Goal: Task Accomplishment & Management: Use online tool/utility

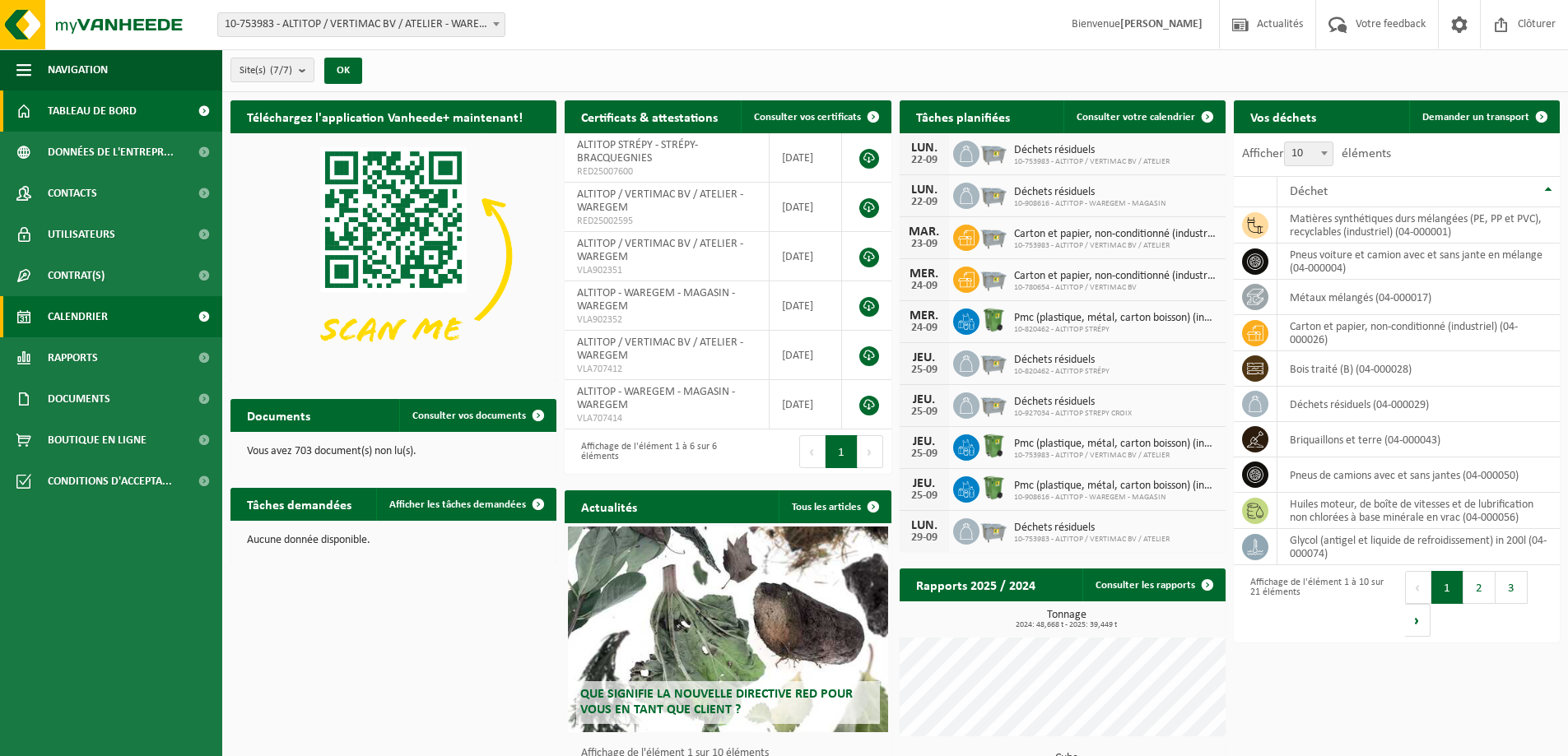
drag, startPoint x: 115, startPoint y: 310, endPoint x: 135, endPoint y: 327, distance: 26.2
click at [116, 312] on link "Calendrier" at bounding box center [111, 317] width 222 height 42
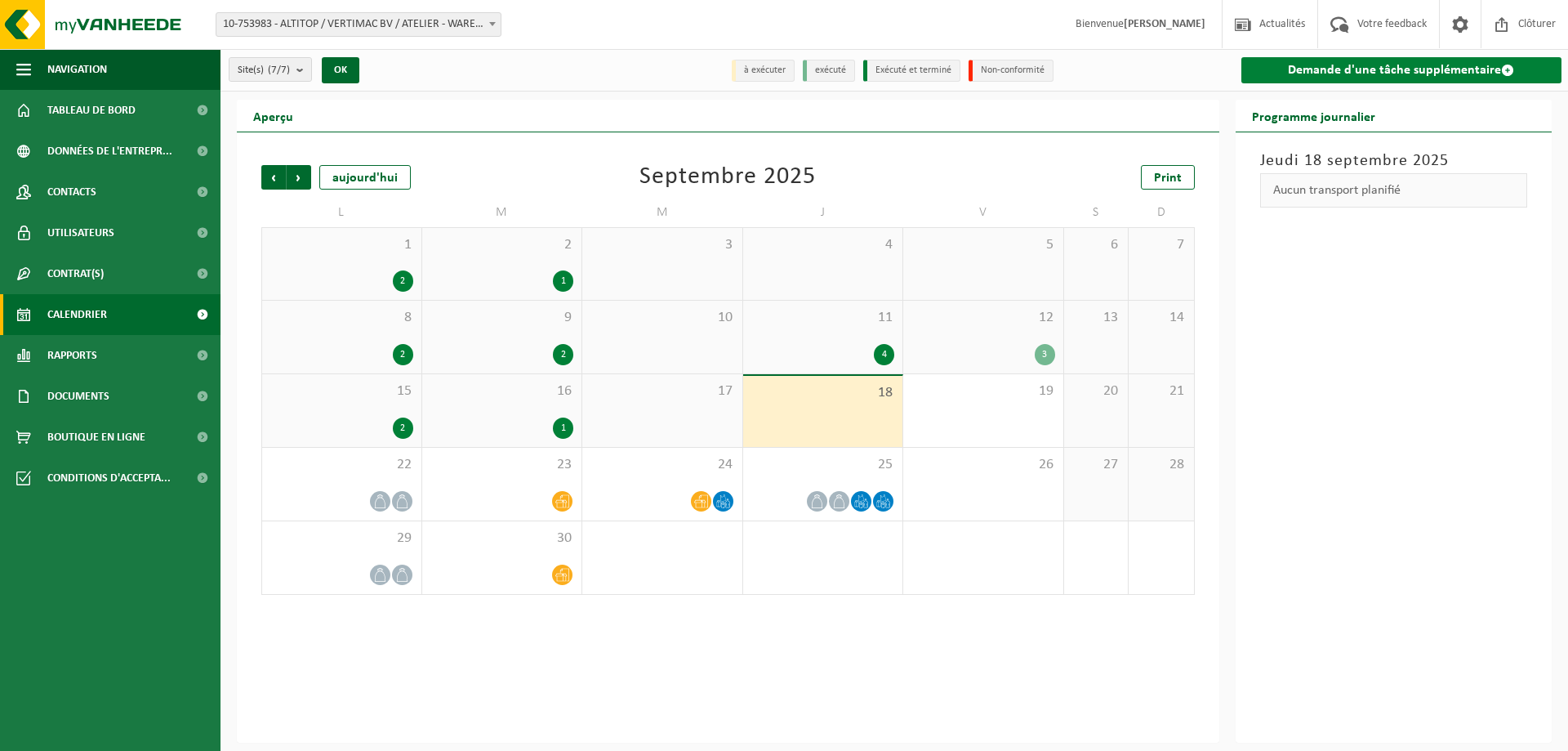
click at [1337, 64] on link "Demande d'une tâche supplémentaire" at bounding box center [1401, 70] width 321 height 27
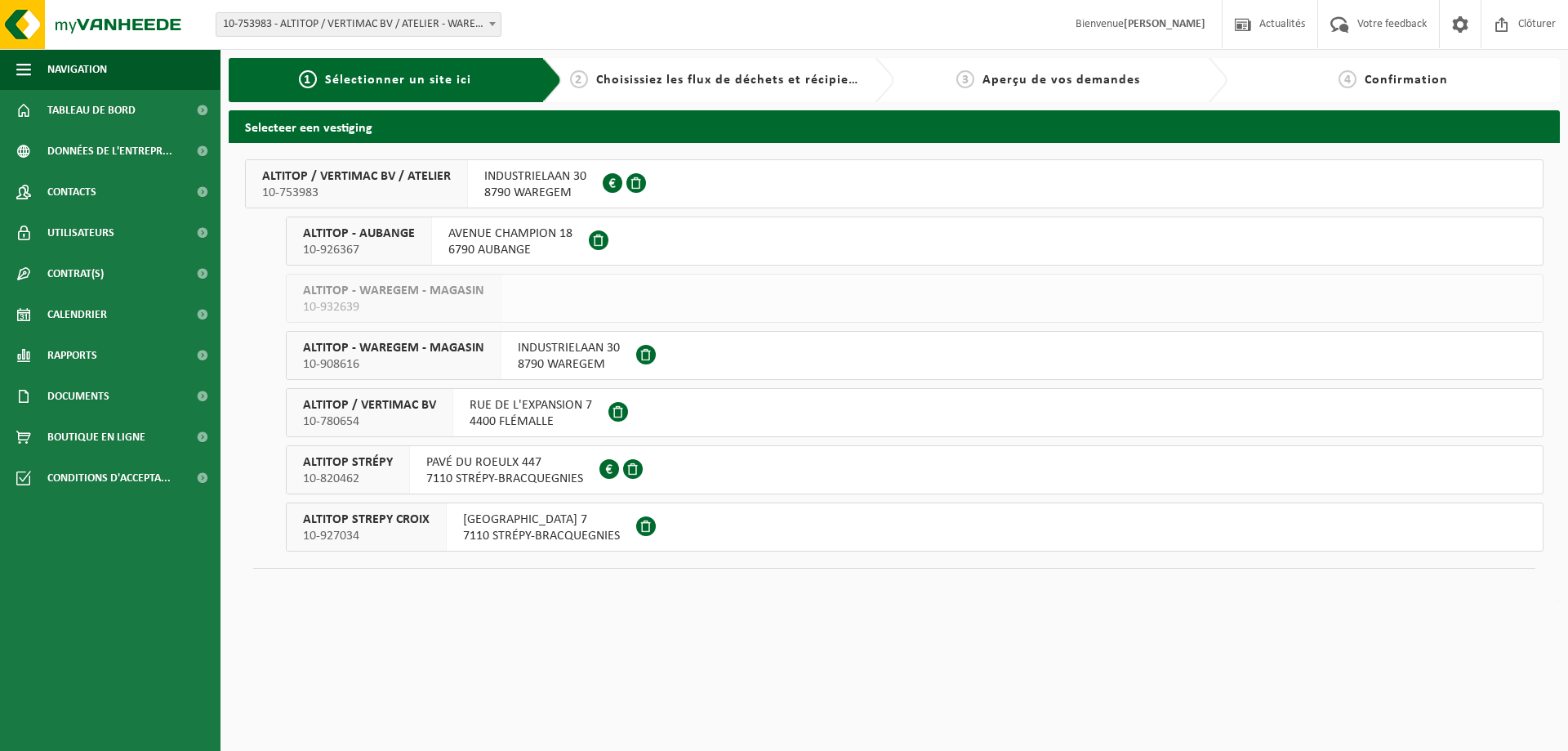
click at [482, 485] on span "7110 STRÉPY-BRACQUEGNIES" at bounding box center [505, 479] width 157 height 17
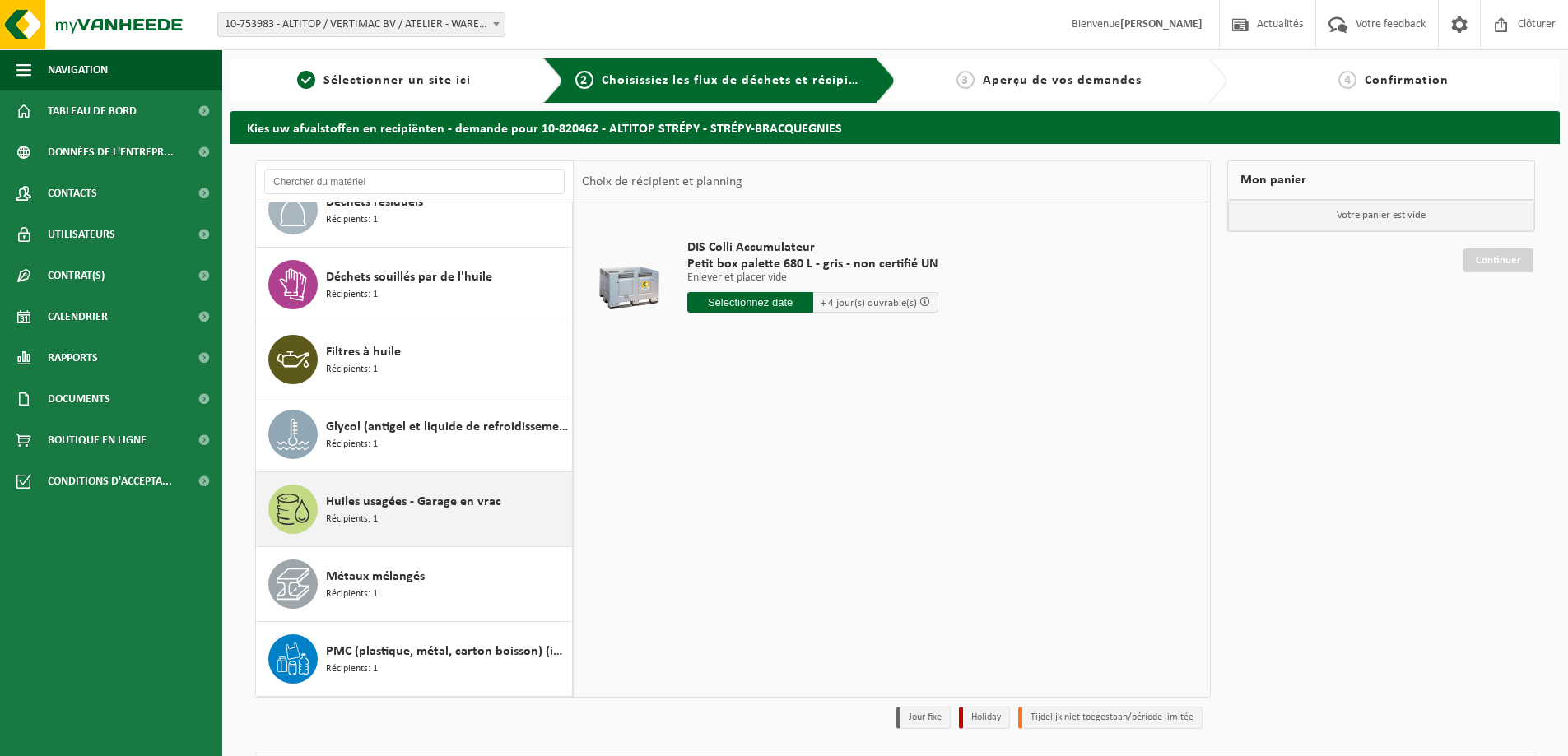
scroll to position [478, 0]
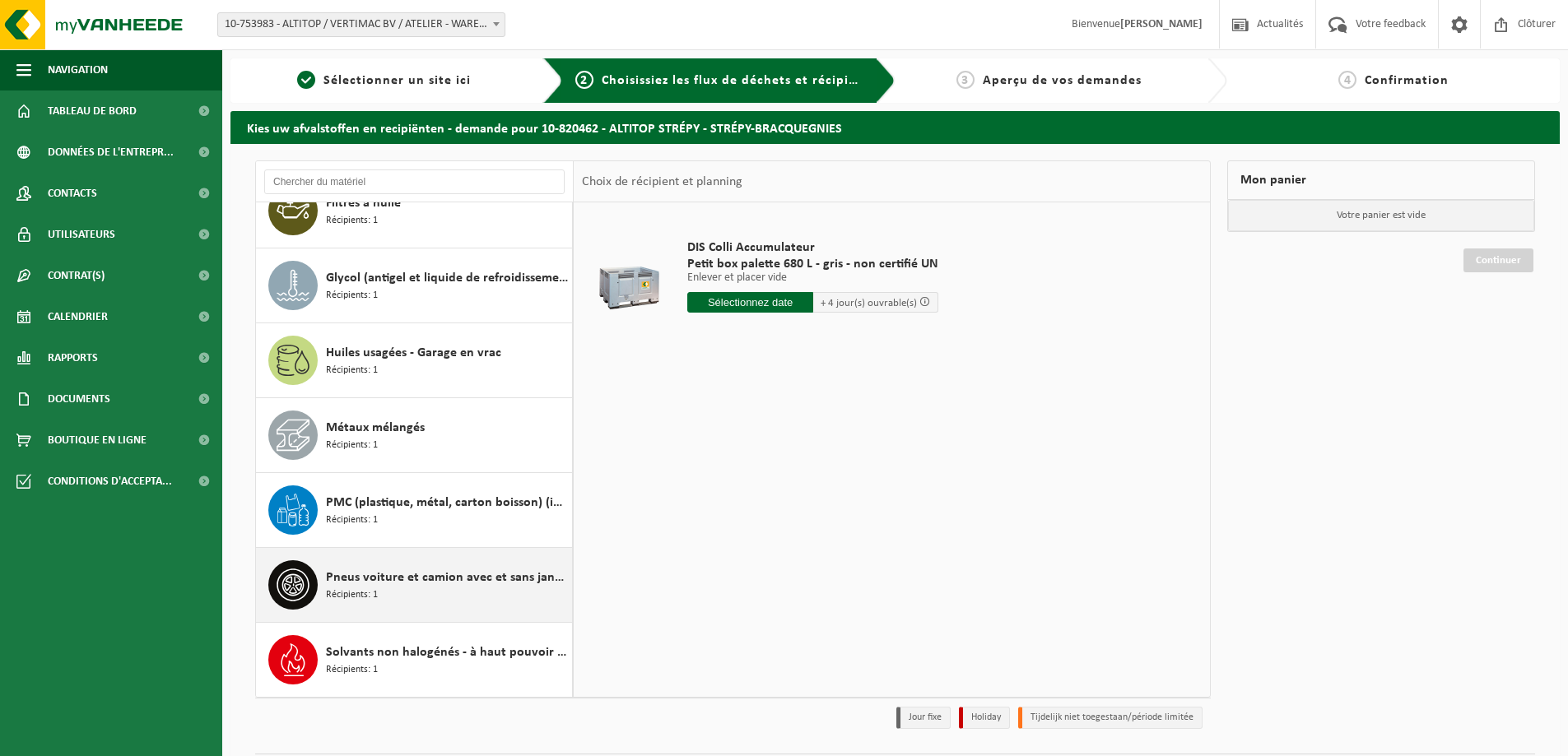
click at [438, 575] on span "Pneus voiture et camion avec et sans jante en mélange" at bounding box center [447, 577] width 242 height 20
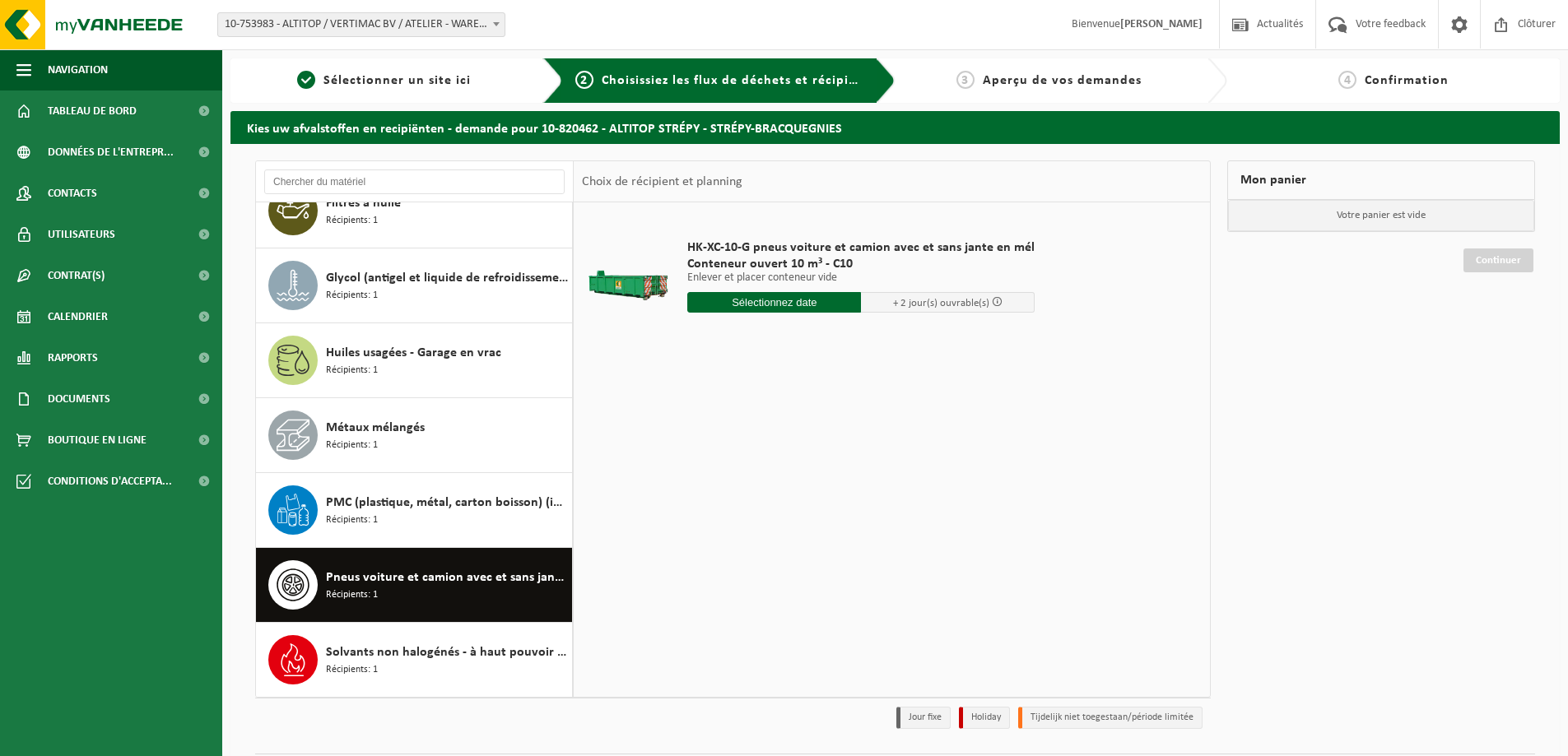
click at [768, 302] on input "text" at bounding box center [774, 302] width 174 height 21
click at [696, 477] on div "22" at bounding box center [702, 474] width 29 height 27
type input "à partir de 2025-09-22"
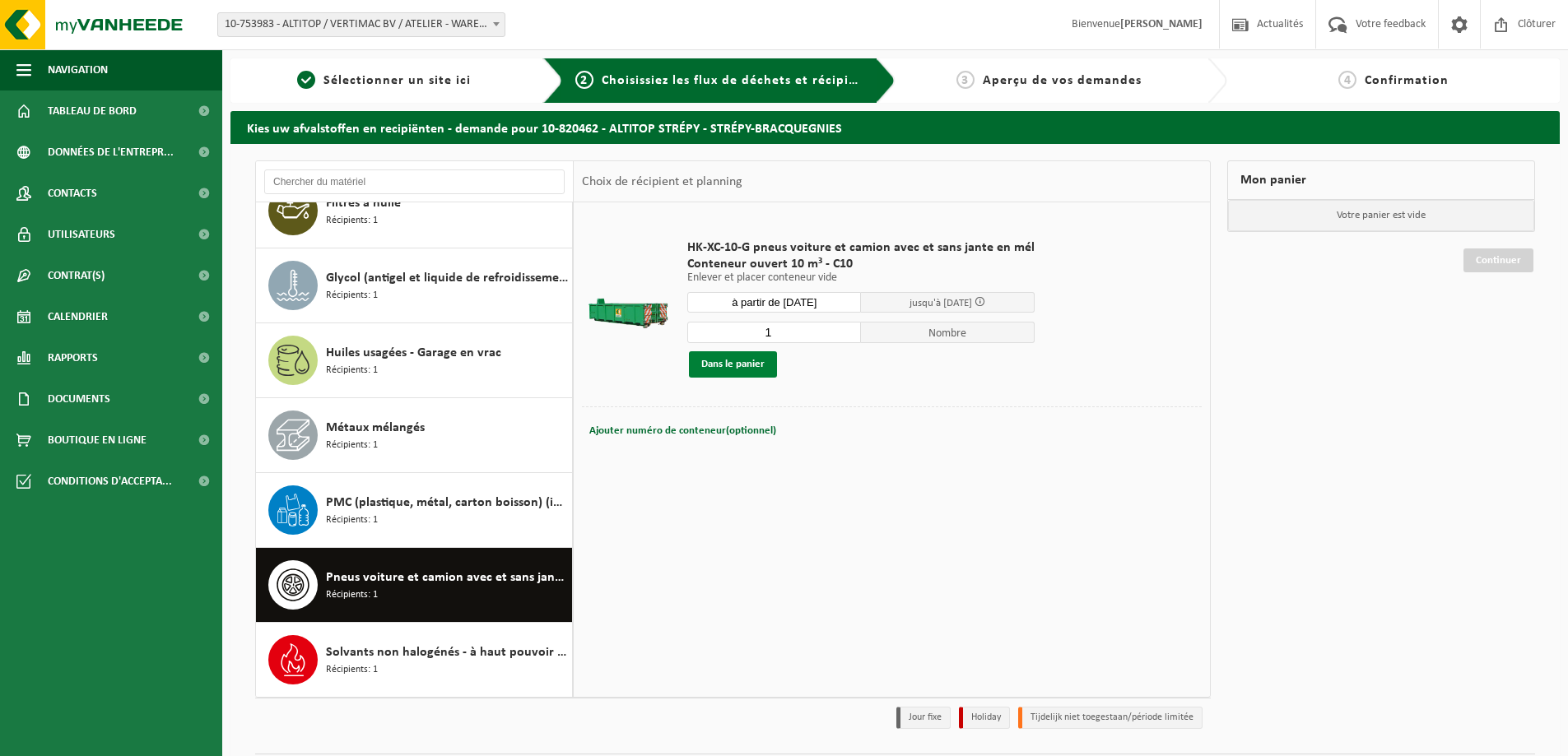
click at [767, 366] on button "Dans le panier" at bounding box center [733, 364] width 88 height 27
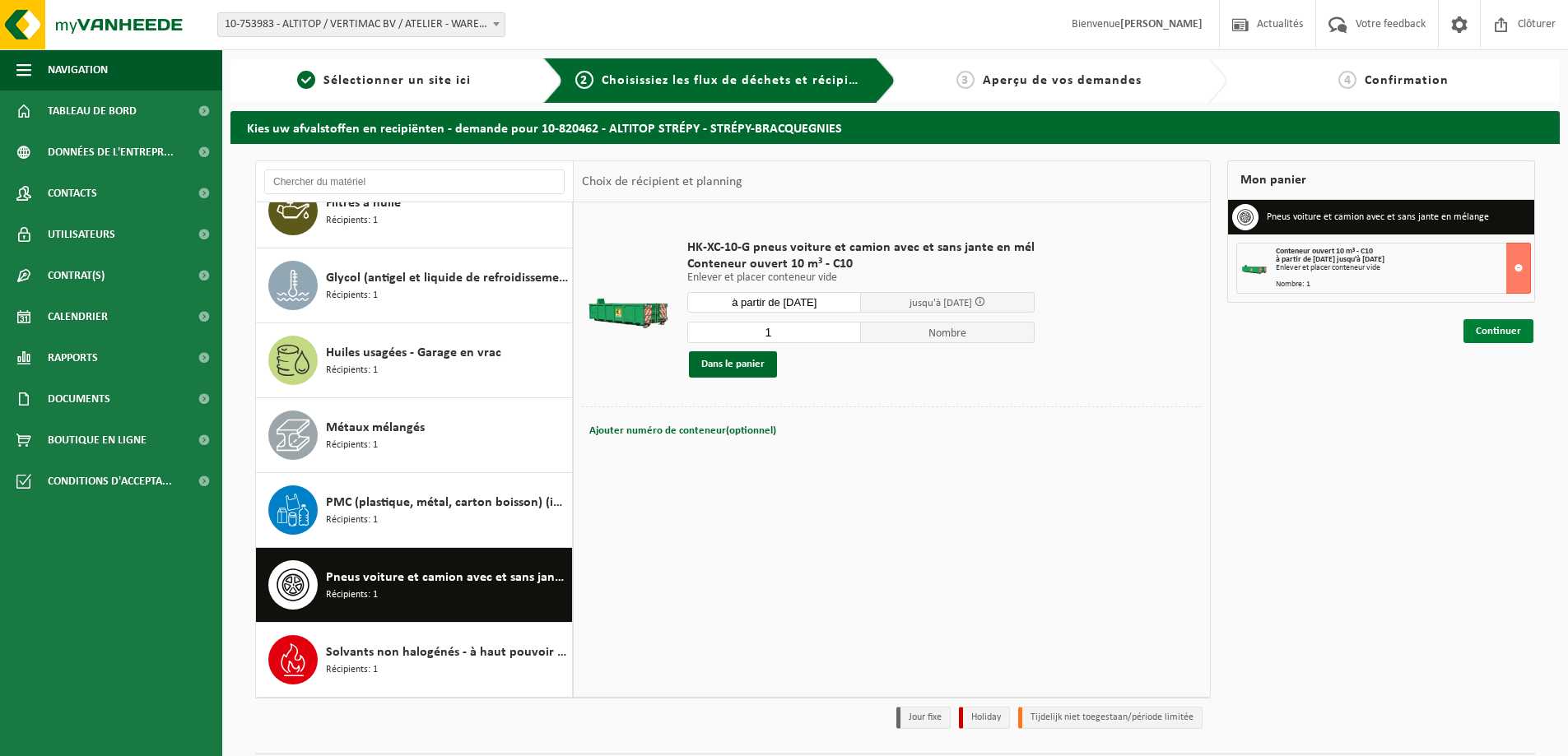
click at [1513, 333] on link "Continuer" at bounding box center [1498, 331] width 70 height 24
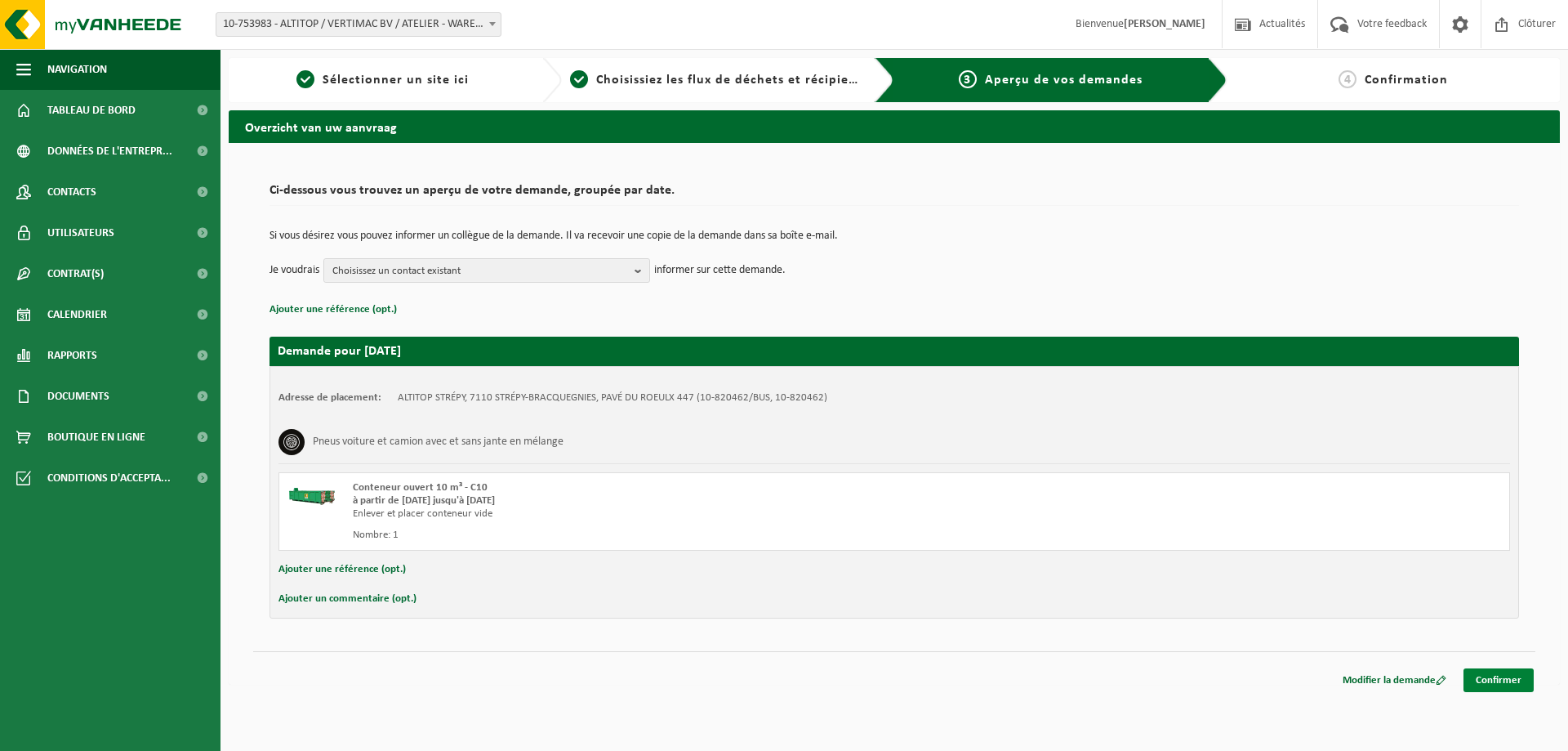
click at [1506, 678] on link "Confirmer" at bounding box center [1499, 680] width 71 height 24
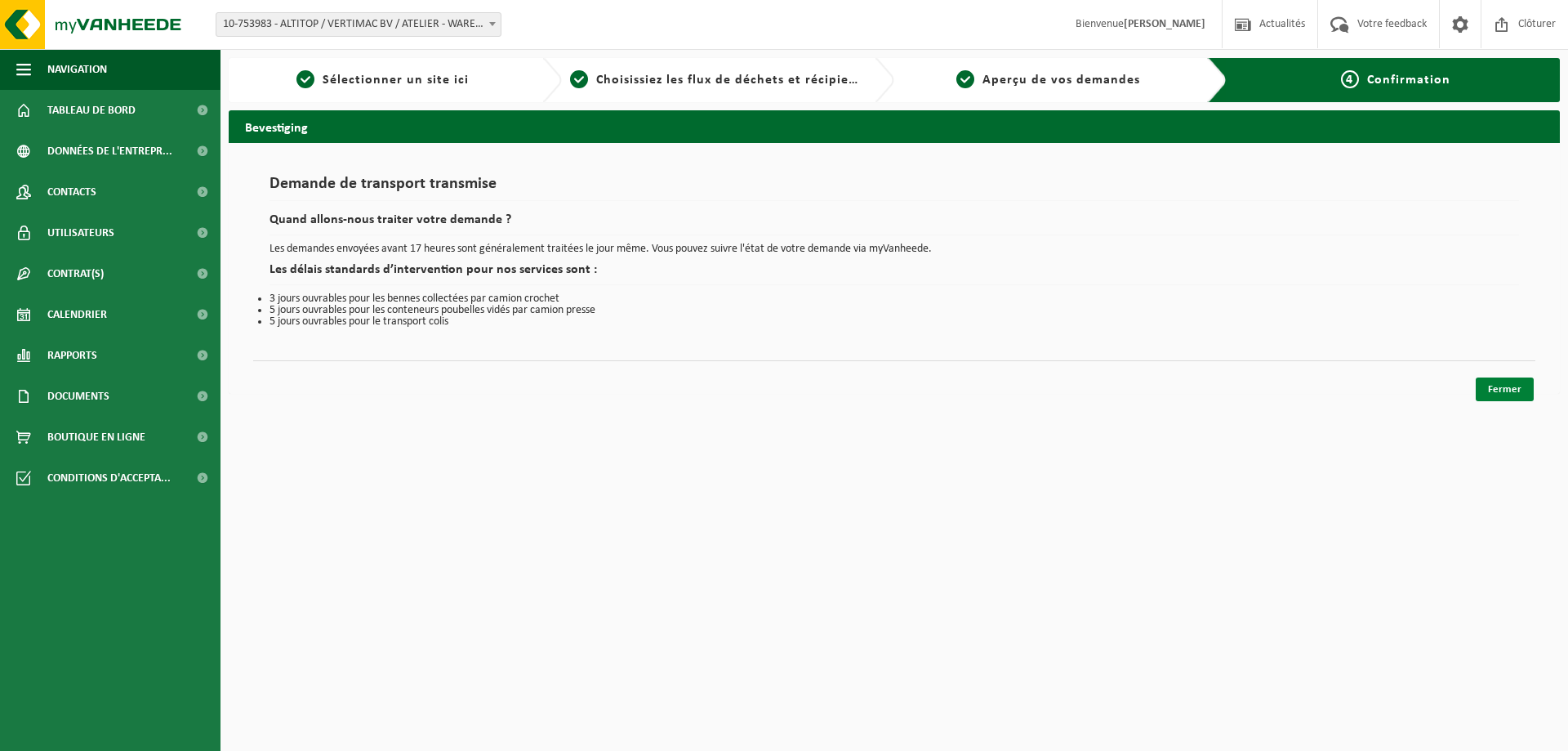
click at [1500, 386] on link "Fermer" at bounding box center [1504, 390] width 58 height 24
